Goal: Task Accomplishment & Management: Use online tool/utility

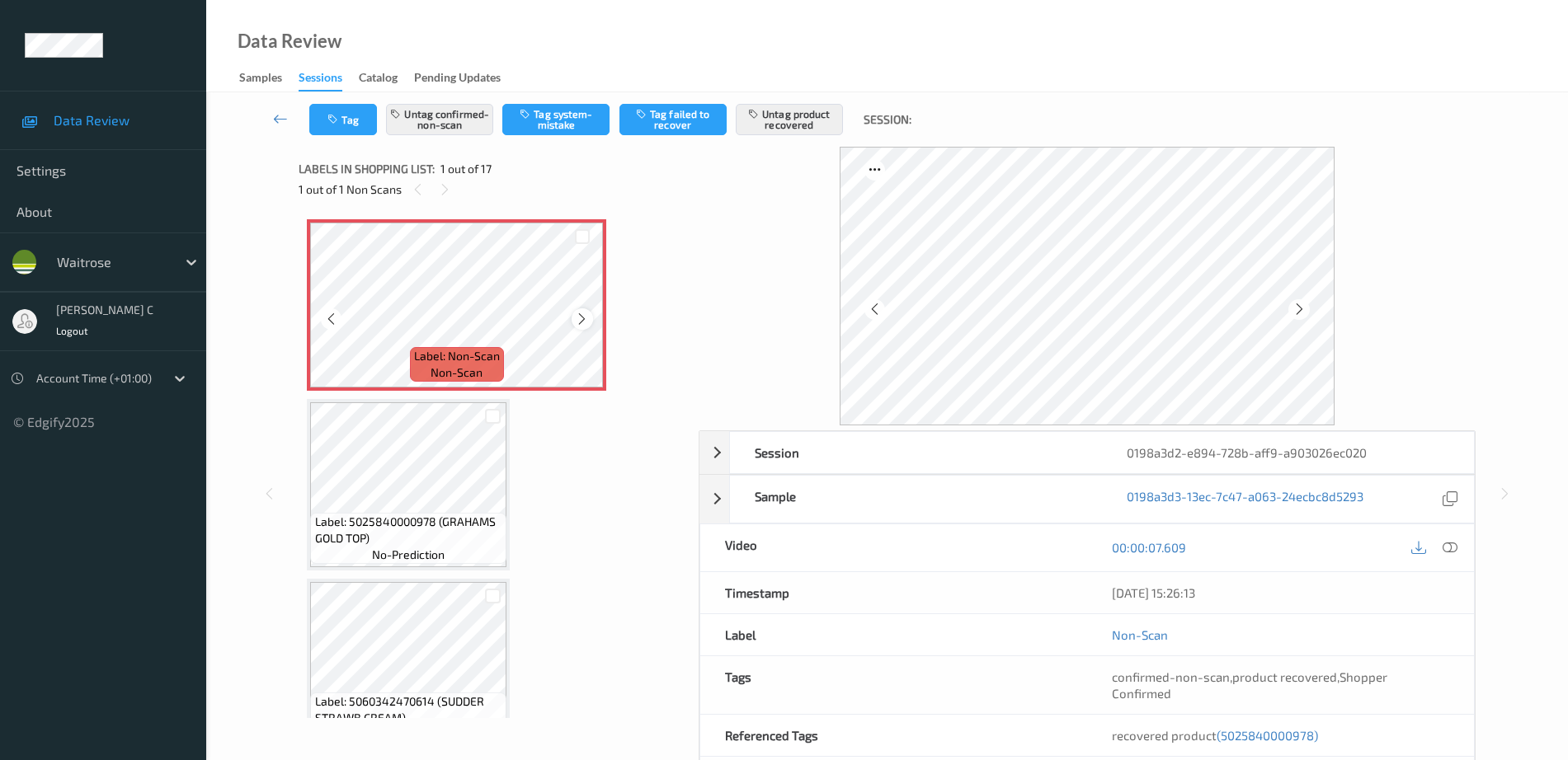
click at [578, 323] on icon at bounding box center [582, 319] width 14 height 14
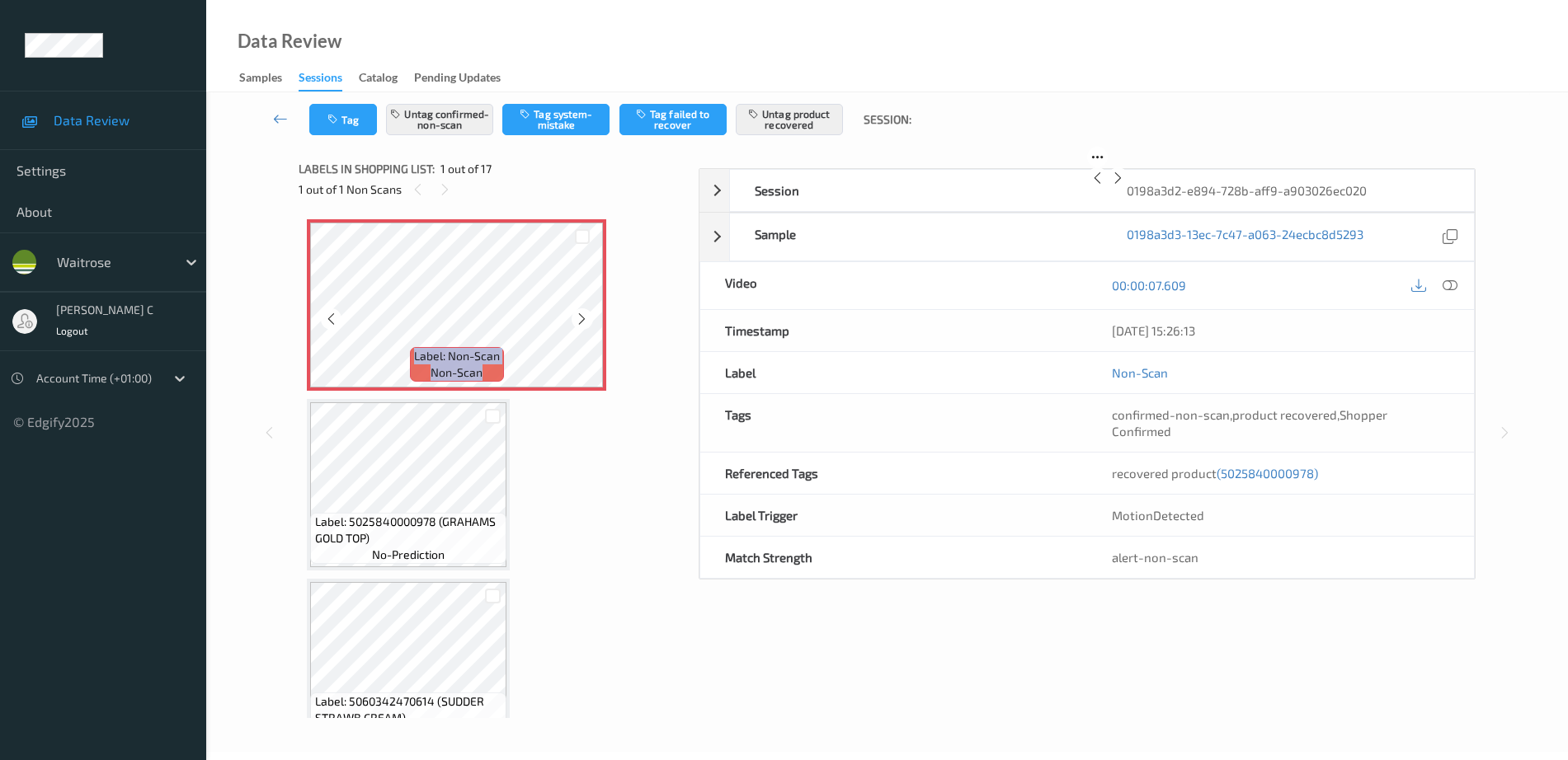
click at [578, 323] on icon at bounding box center [582, 319] width 14 height 14
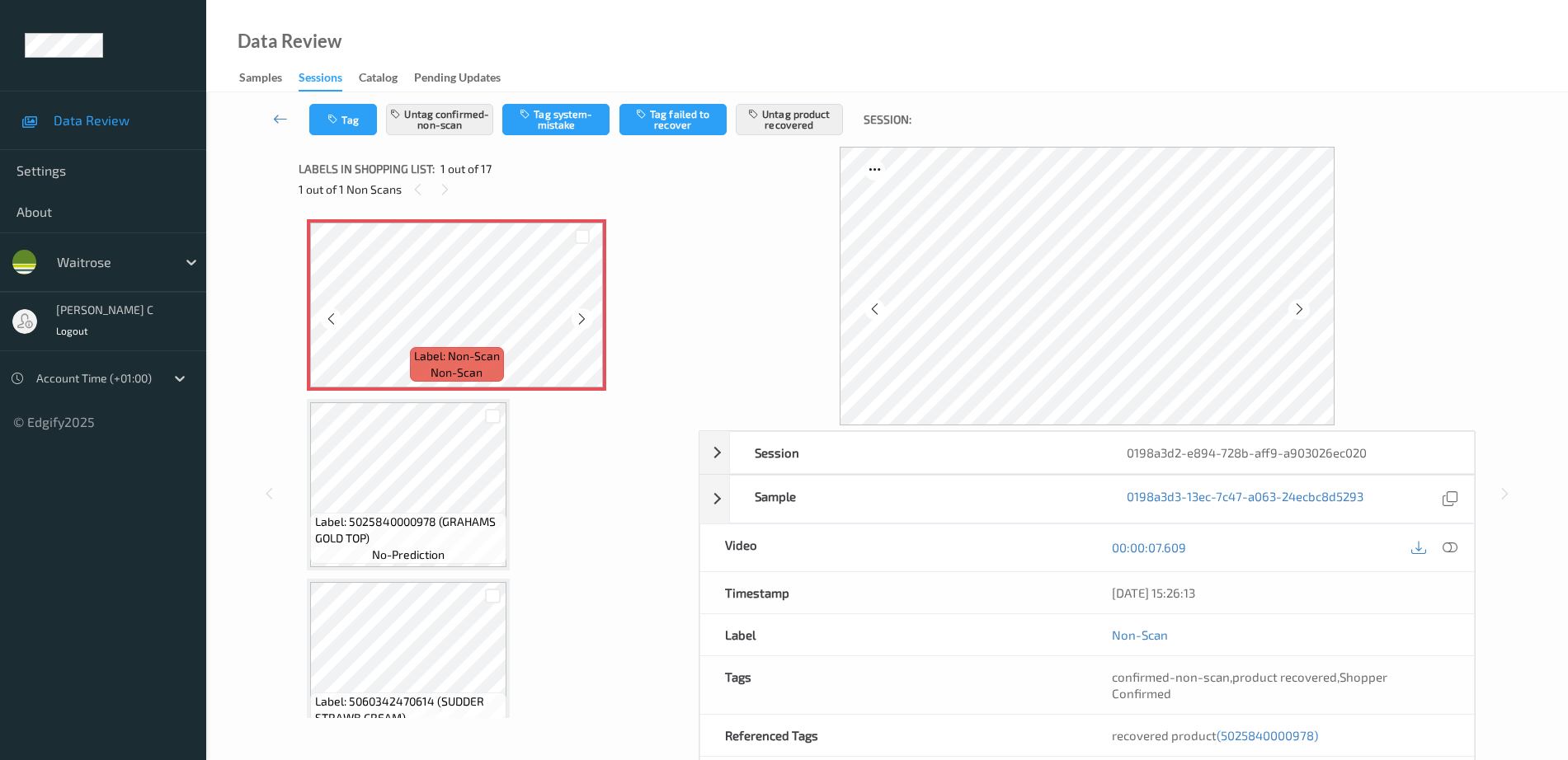
click at [459, 350] on span "Label: Non-Scan" at bounding box center [456, 355] width 85 height 16
click at [1444, 553] on icon at bounding box center [1449, 547] width 14 height 14
